Goal: Task Accomplishment & Management: Manage account settings

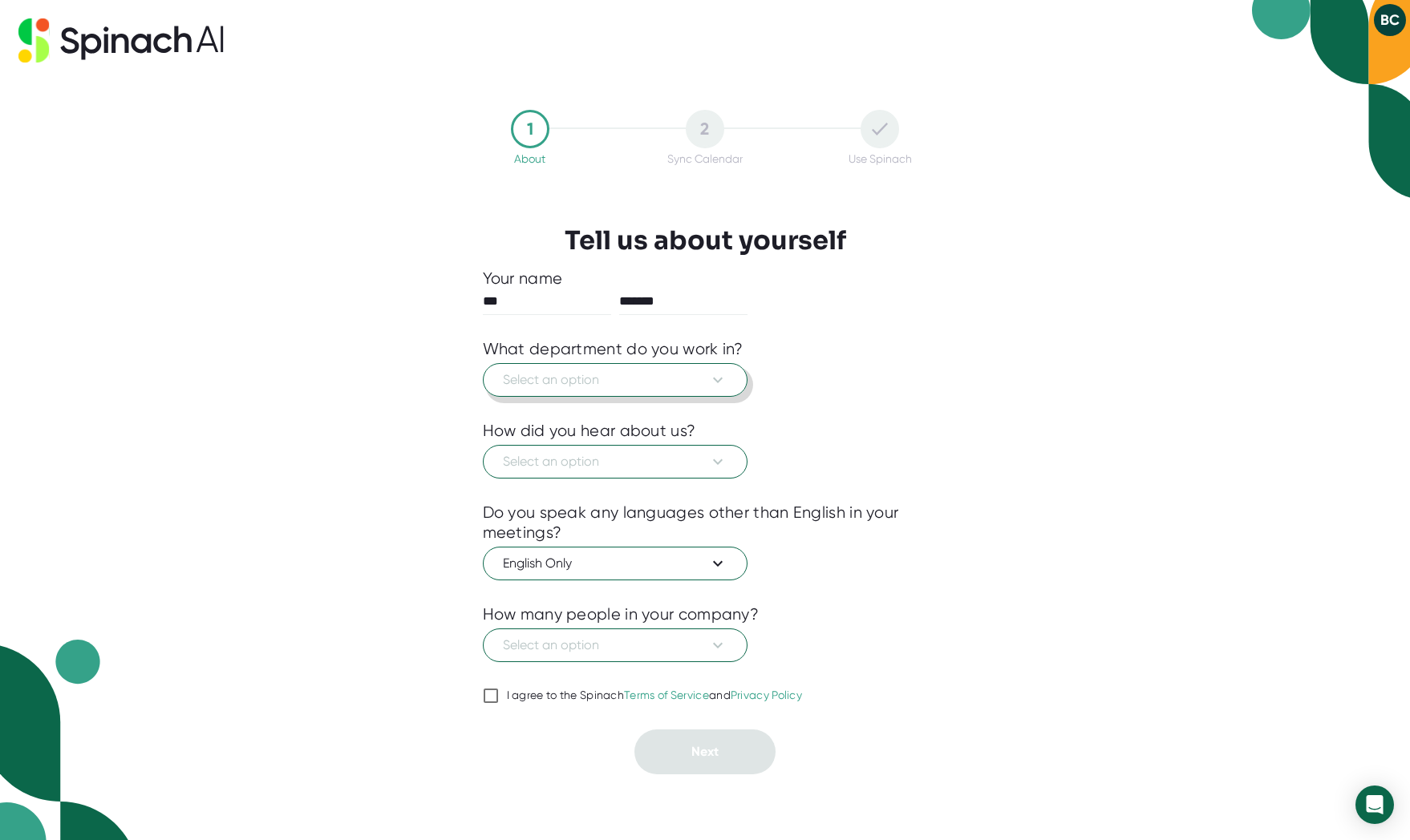
click at [722, 376] on icon at bounding box center [717, 380] width 19 height 19
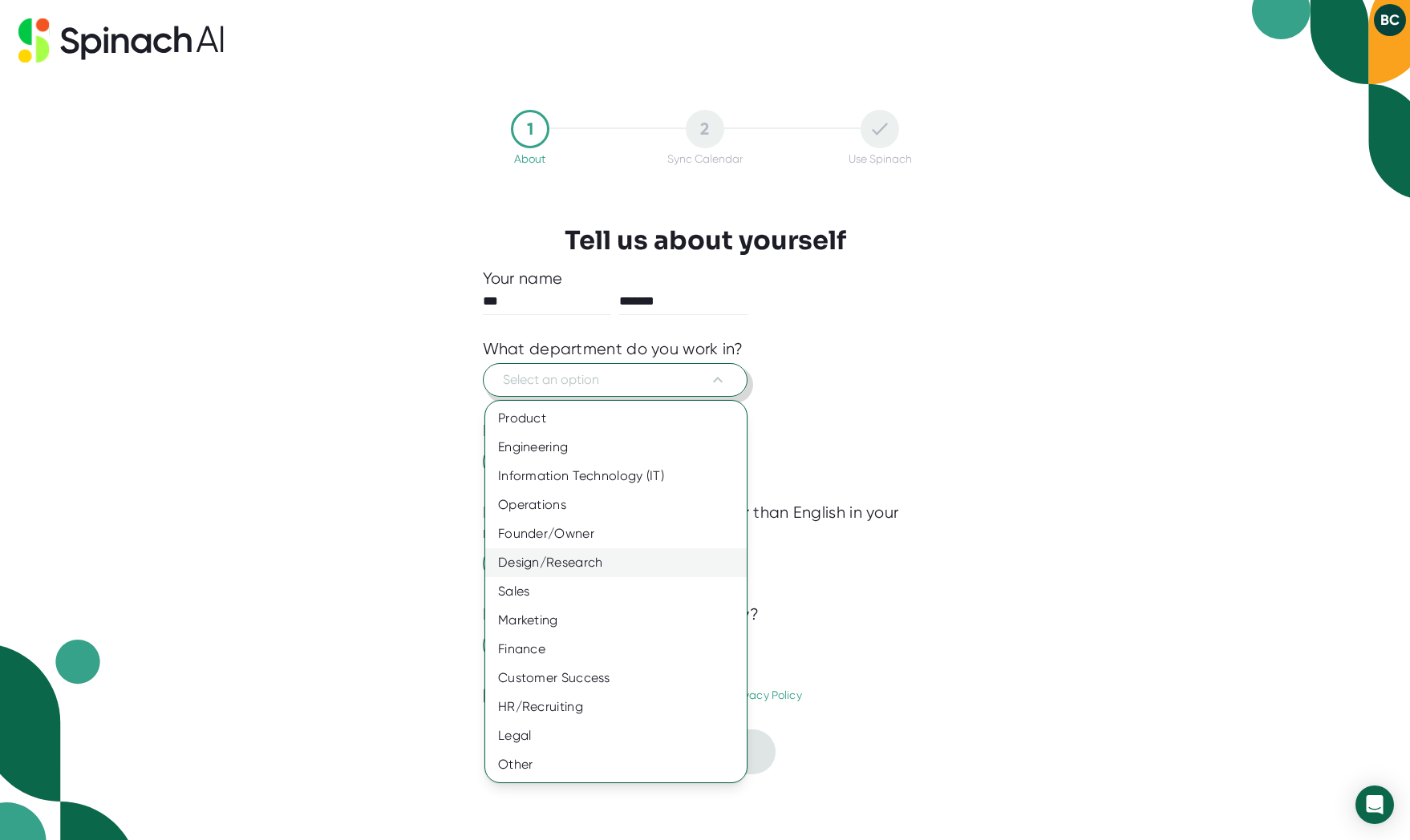
click at [522, 560] on div "Design/Research" at bounding box center [616, 563] width 261 height 29
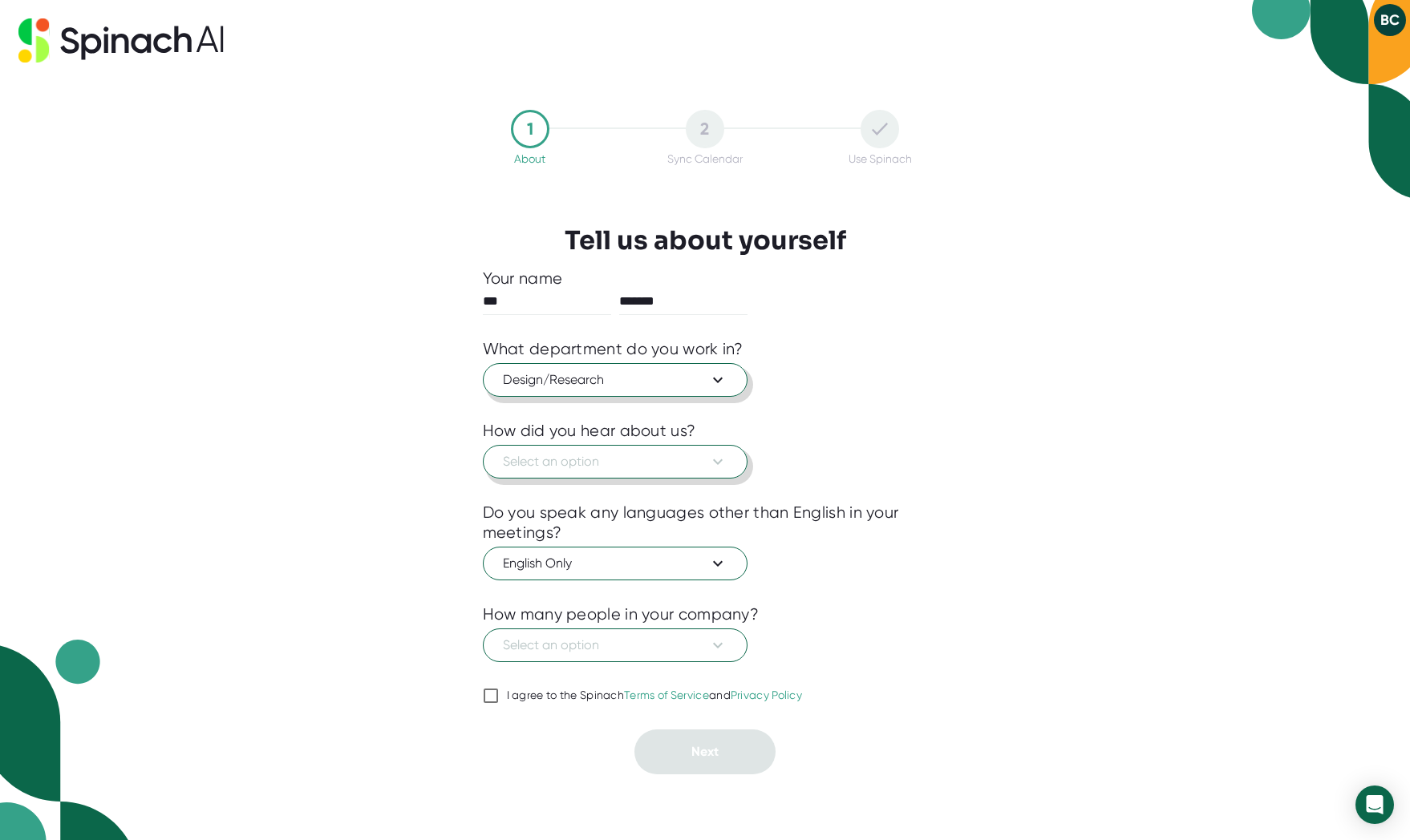
click at [522, 468] on span "Select an option" at bounding box center [615, 462] width 224 height 19
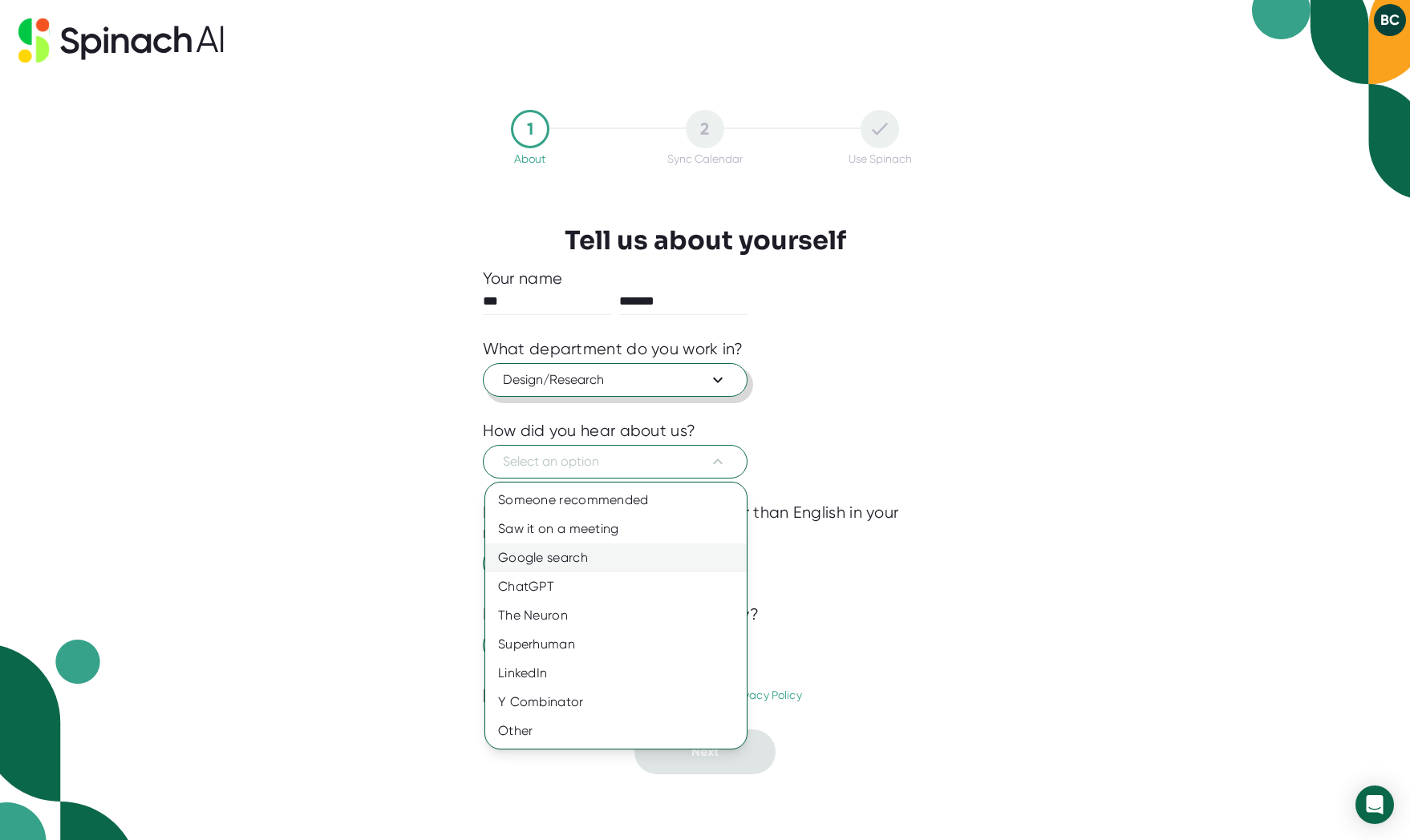
click at [514, 557] on div "Google search" at bounding box center [616, 558] width 261 height 29
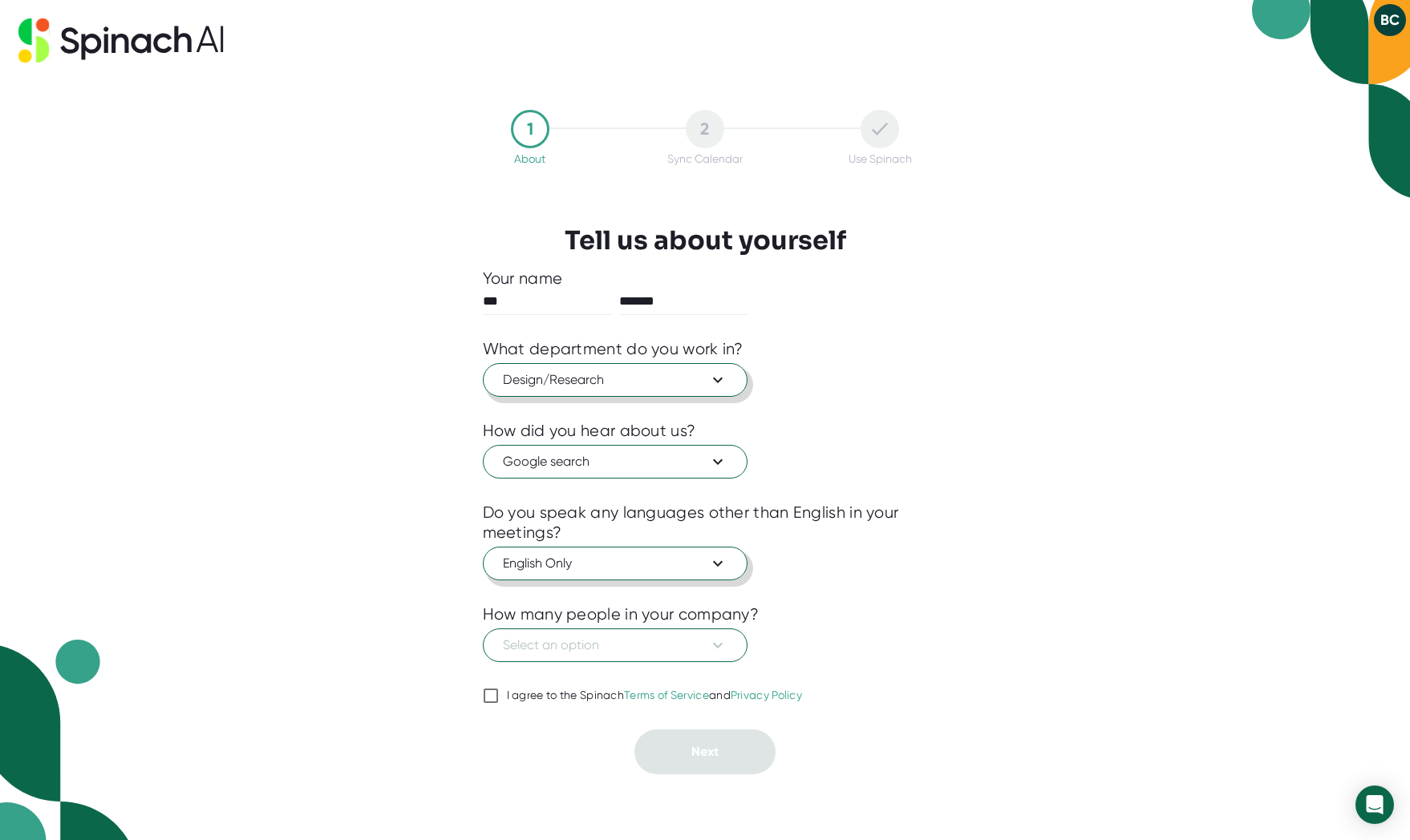
click at [567, 566] on span "English Only" at bounding box center [615, 564] width 224 height 19
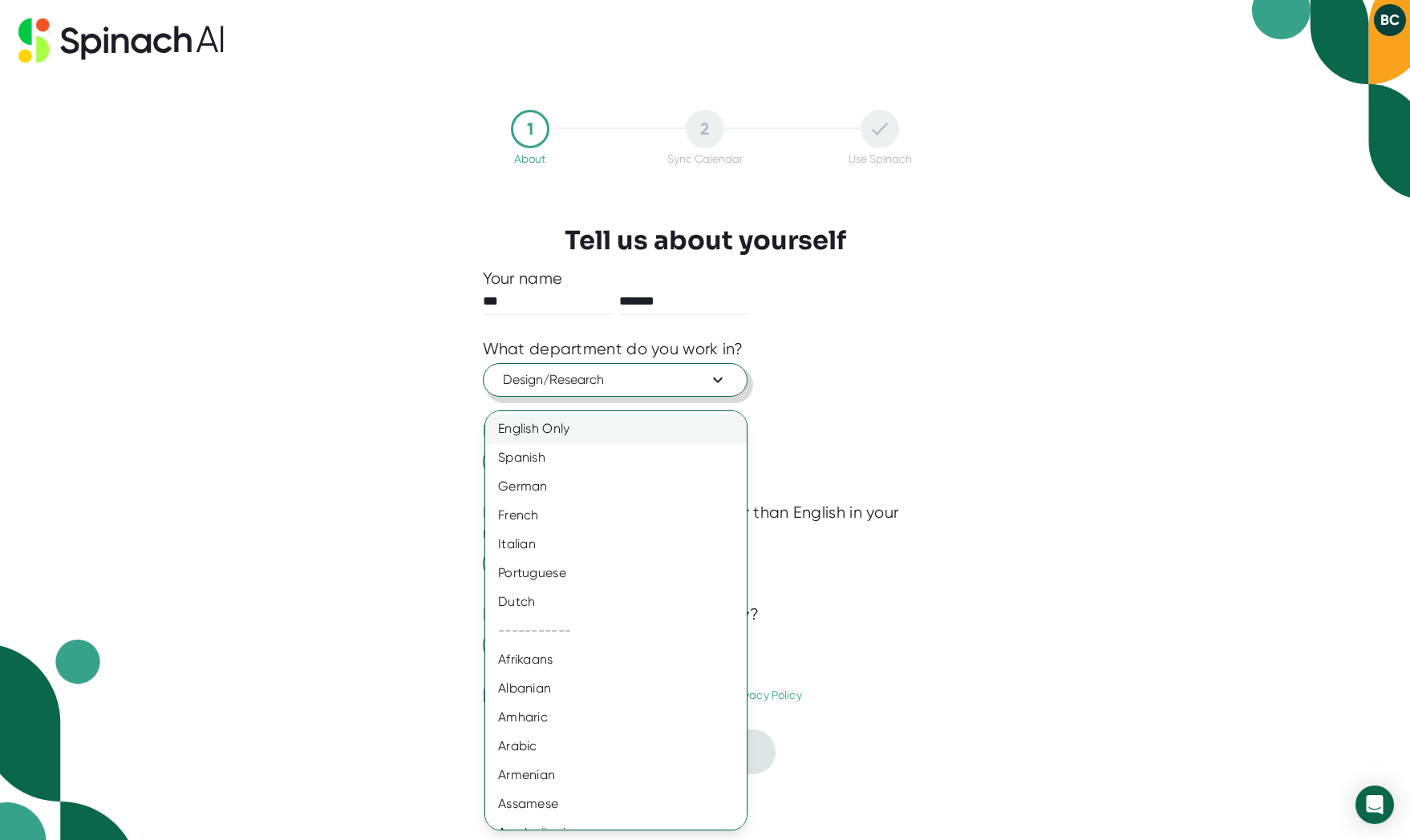
click at [509, 431] on div "English Only" at bounding box center [616, 429] width 261 height 29
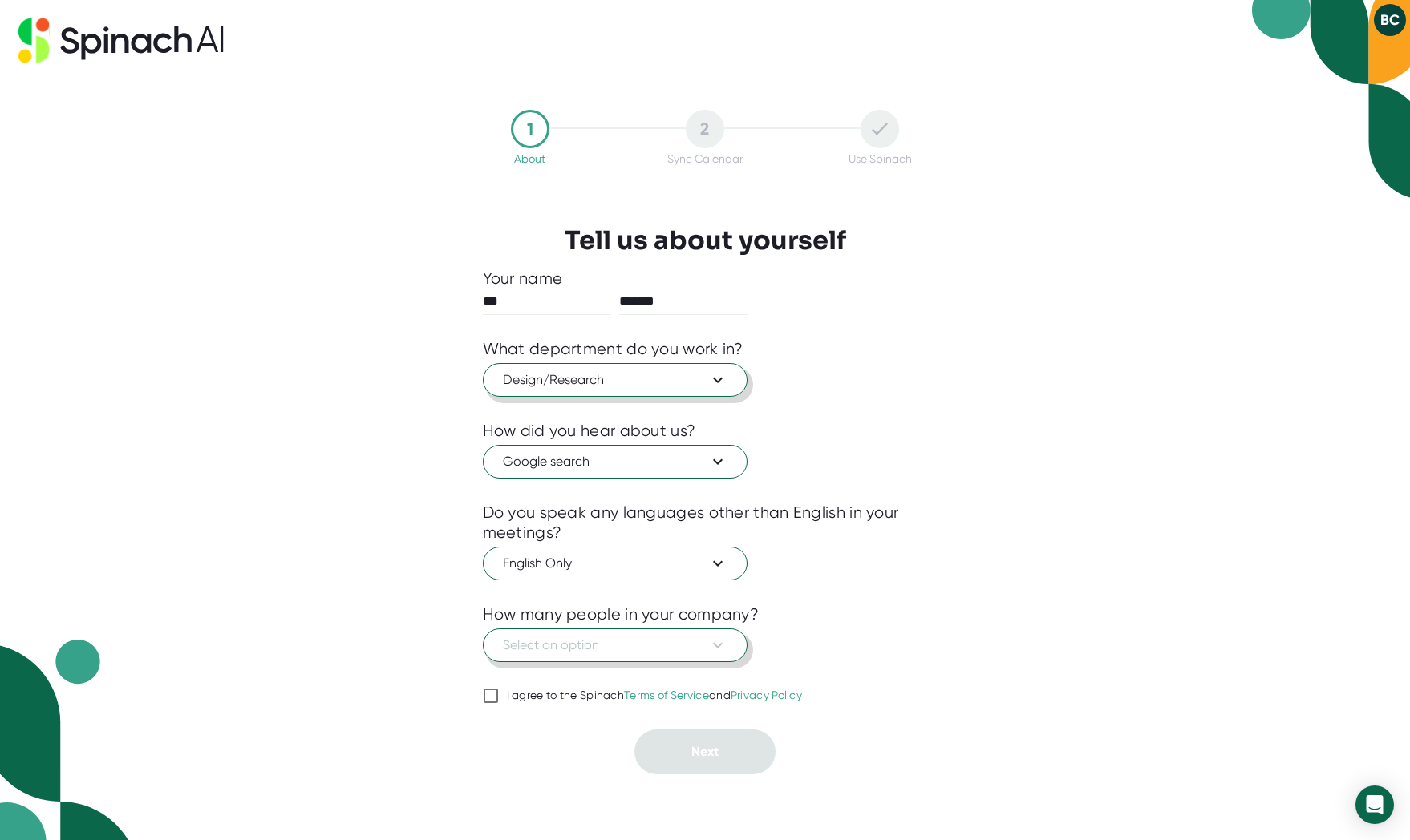
click at [529, 646] on span "Select an option" at bounding box center [615, 646] width 224 height 19
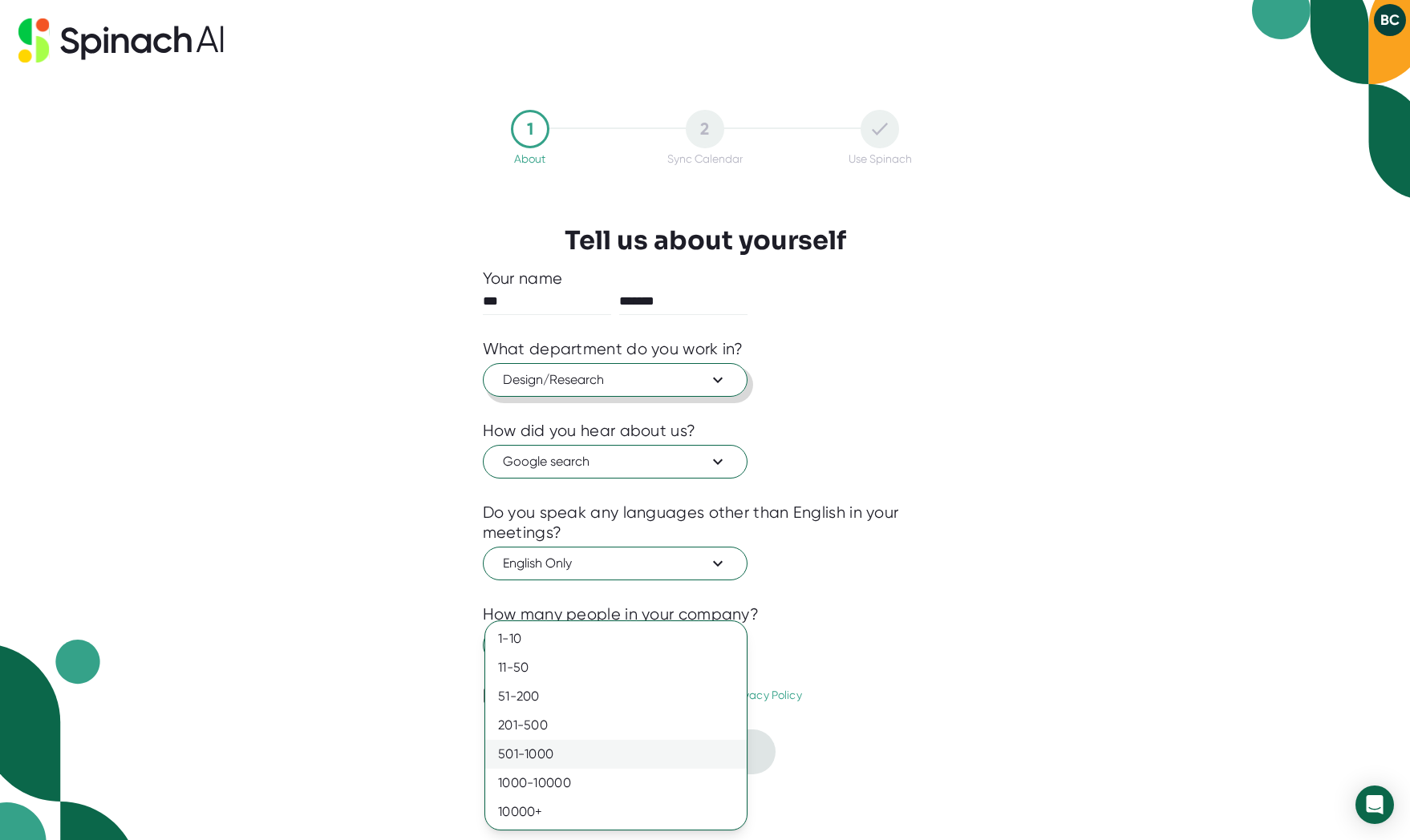
drag, startPoint x: 514, startPoint y: 808, endPoint x: 495, endPoint y: 765, distance: 47.0
click at [514, 807] on div "10000+" at bounding box center [616, 812] width 261 height 29
